Goal: Navigation & Orientation: Understand site structure

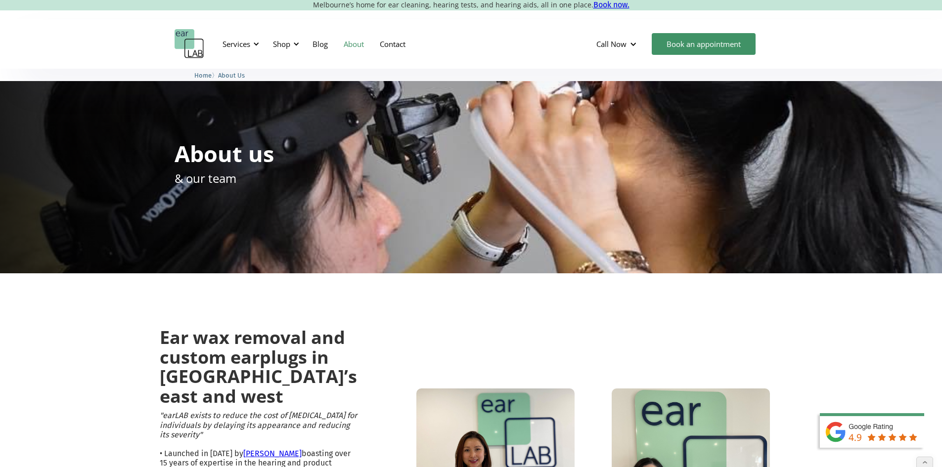
click at [191, 47] on img "home" at bounding box center [189, 44] width 30 height 30
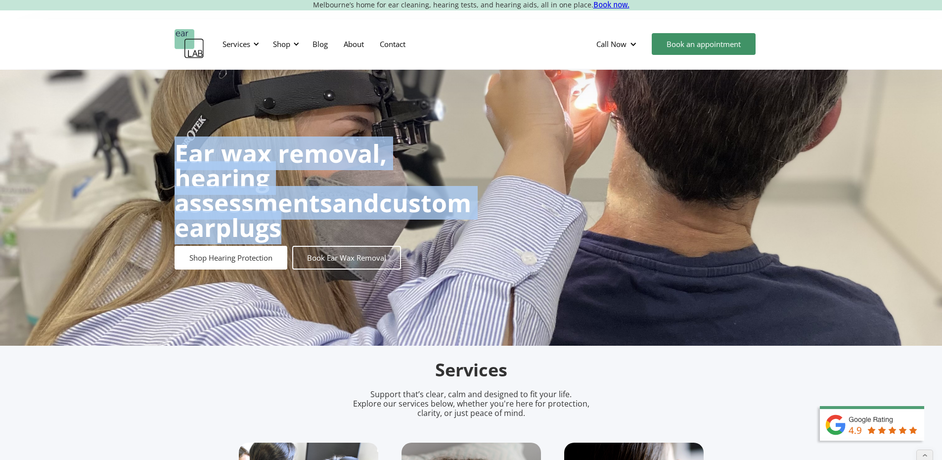
drag, startPoint x: 645, startPoint y: 235, endPoint x: 598, endPoint y: 232, distance: 47.0
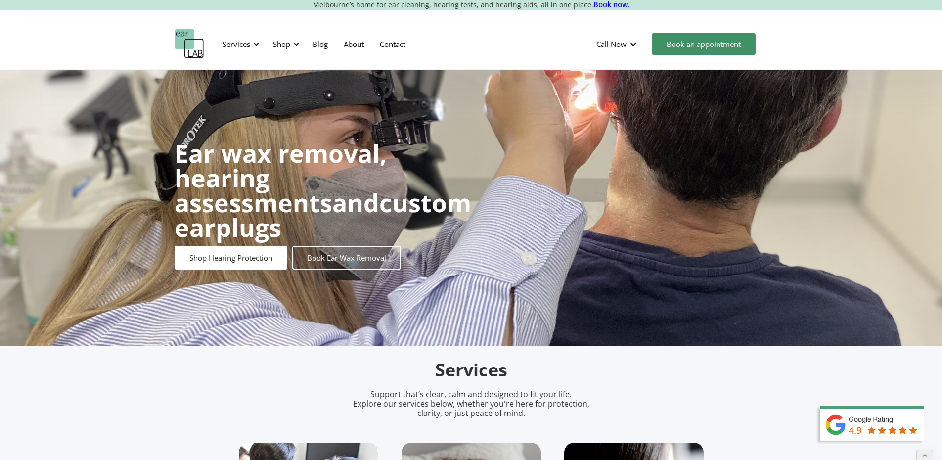
click at [430, 413] on p "Support that’s clear, calm and designed to fit your life. Explore our services …" at bounding box center [471, 404] width 262 height 29
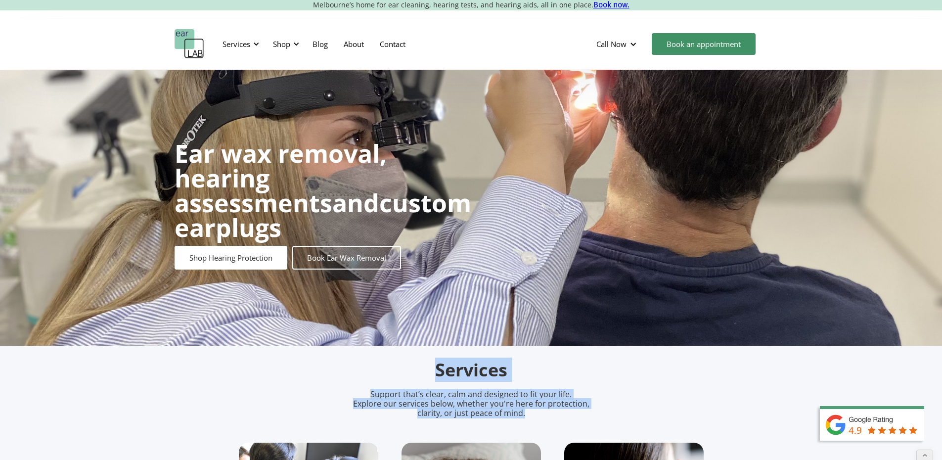
drag, startPoint x: 280, startPoint y: 366, endPoint x: 515, endPoint y: 419, distance: 240.3
click at [515, 418] on p "Support that’s clear, calm and designed to fit your life. Explore our services …" at bounding box center [471, 404] width 262 height 29
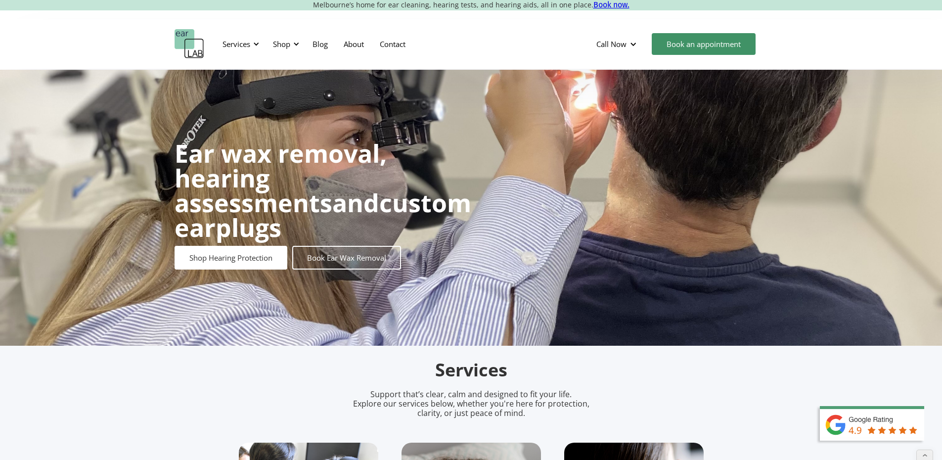
click at [573, 373] on h2 "Services" at bounding box center [471, 369] width 465 height 23
drag, startPoint x: 555, startPoint y: 408, endPoint x: 520, endPoint y: 422, distance: 37.5
click at [528, 418] on p "Support that’s clear, calm and designed to fit your life. Explore our services …" at bounding box center [471, 404] width 262 height 29
click at [518, 418] on p "Support that’s clear, calm and designed to fit your life. Explore our services …" at bounding box center [471, 404] width 262 height 29
click at [507, 414] on p "Support that’s clear, calm and designed to fit your life. Explore our services …" at bounding box center [471, 404] width 262 height 29
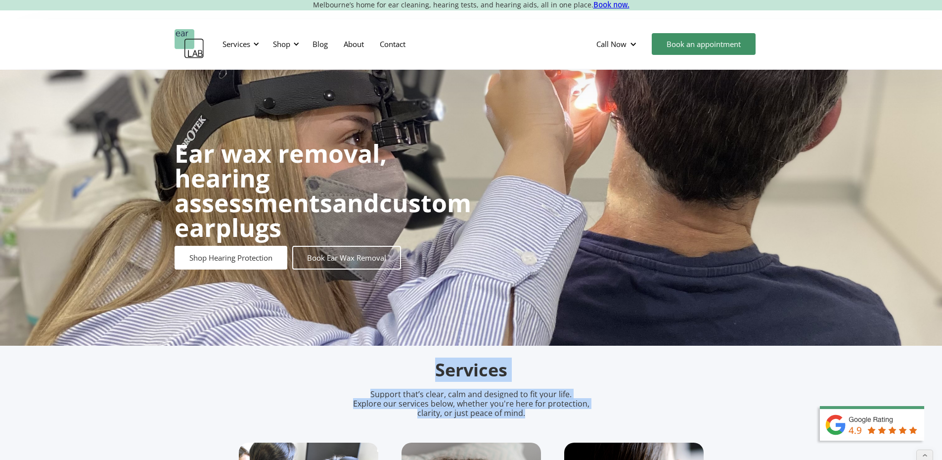
drag, startPoint x: 516, startPoint y: 418, endPoint x: 436, endPoint y: 377, distance: 89.3
click at [439, 375] on h2 "Services" at bounding box center [471, 369] width 465 height 23
drag, startPoint x: 434, startPoint y: 376, endPoint x: 534, endPoint y: 418, distance: 109.0
